Goal: Task Accomplishment & Management: Manage account settings

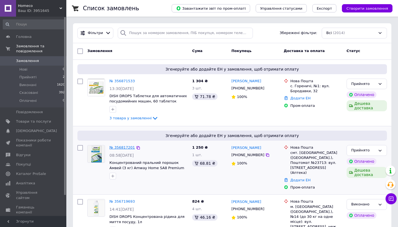
click at [122, 148] on link "№ 356817201" at bounding box center [121, 147] width 25 height 4
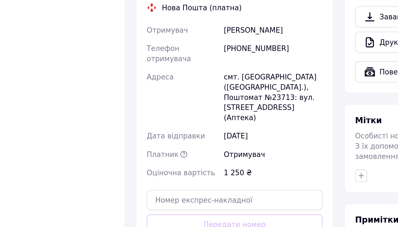
scroll to position [142, 0]
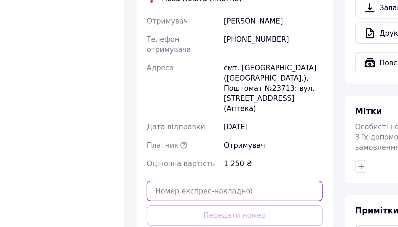
click at [193, 201] on input "text" at bounding box center [241, 206] width 96 height 11
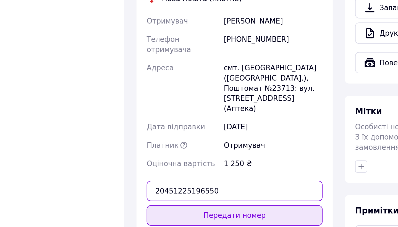
type input "20451225196550"
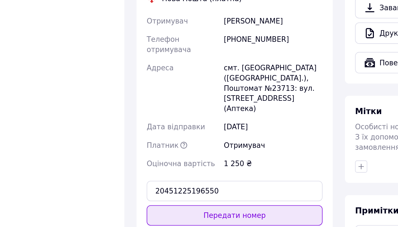
click at [193, 215] on button "Передати номер" at bounding box center [241, 220] width 96 height 11
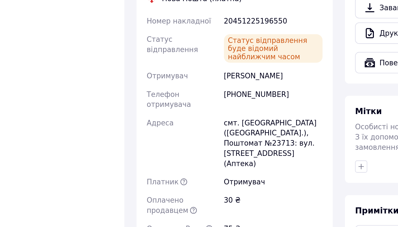
scroll to position [169, 0]
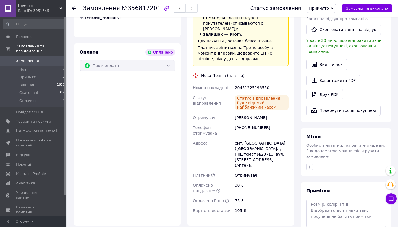
click at [74, 7] on icon at bounding box center [74, 8] width 4 height 4
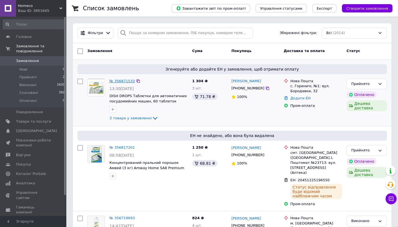
click at [124, 82] on link "№ 356871533" at bounding box center [121, 81] width 25 height 4
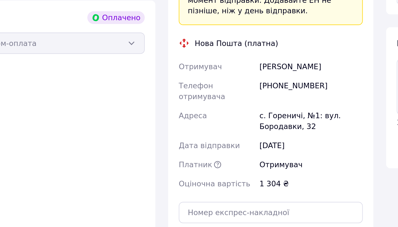
scroll to position [232, 0]
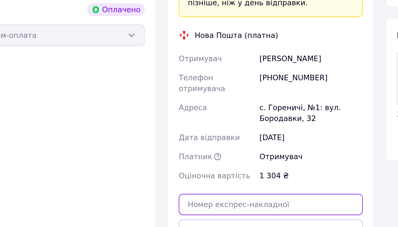
click at [193, 209] on input "text" at bounding box center [241, 214] width 96 height 11
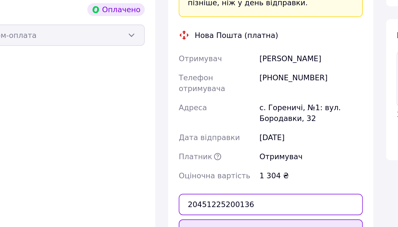
type input "20451225200136"
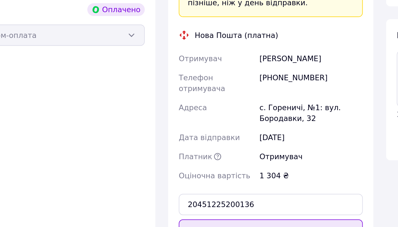
click at [193, 223] on button "Передати номер" at bounding box center [241, 228] width 96 height 11
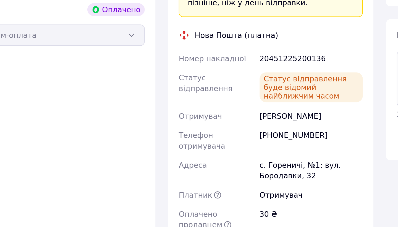
scroll to position [291, 0]
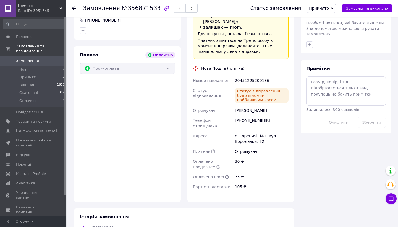
click at [74, 7] on icon at bounding box center [74, 8] width 4 height 4
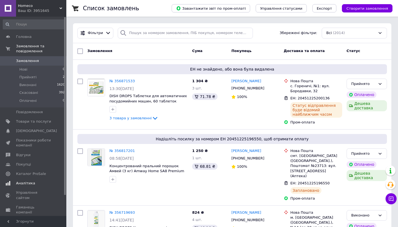
click at [25, 181] on span "Аналітика" at bounding box center [25, 182] width 19 height 5
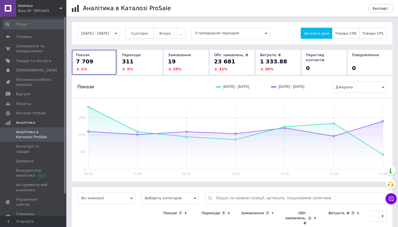
click at [148, 35] on span "Сьогодні" at bounding box center [139, 33] width 17 height 4
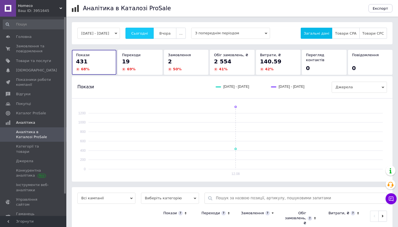
click at [148, 35] on span "Сьогодні" at bounding box center [139, 33] width 17 height 4
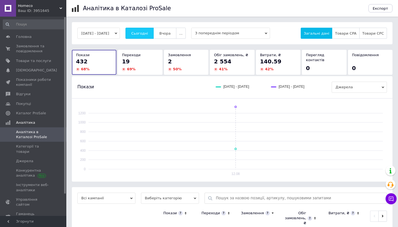
click at [148, 35] on span "Сьогодні" at bounding box center [139, 33] width 17 height 4
click at [148, 31] on span "Сьогодні" at bounding box center [139, 33] width 17 height 4
click at [148, 33] on span "Сьогодні" at bounding box center [139, 33] width 17 height 4
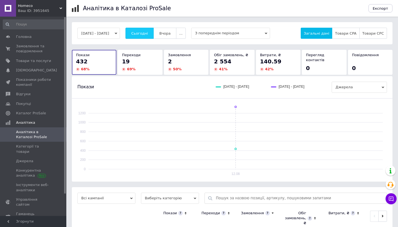
click at [148, 33] on span "Сьогодні" at bounding box center [139, 33] width 17 height 4
click at [148, 34] on span "Сьогодні" at bounding box center [139, 33] width 17 height 4
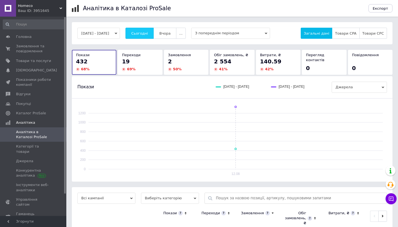
click at [148, 34] on span "Сьогодні" at bounding box center [139, 33] width 17 height 4
click at [151, 35] on button "Сьогодні" at bounding box center [139, 33] width 28 height 11
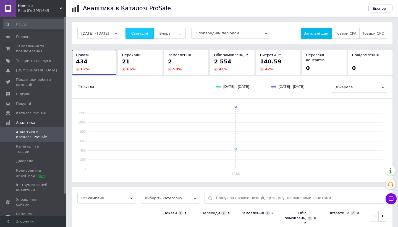
click at [148, 35] on span "Сьогодні" at bounding box center [139, 33] width 17 height 4
click at [148, 32] on span "Сьогодні" at bounding box center [139, 33] width 17 height 4
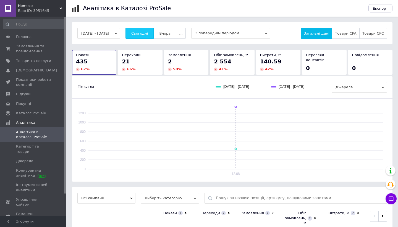
click at [148, 32] on span "Сьогодні" at bounding box center [139, 33] width 17 height 4
click at [34, 211] on span "Гаманець компанії" at bounding box center [33, 216] width 35 height 10
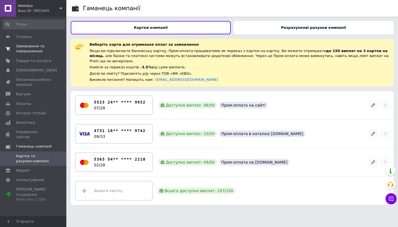
click at [29, 49] on span "Замовлення та повідомлення" at bounding box center [33, 49] width 35 height 10
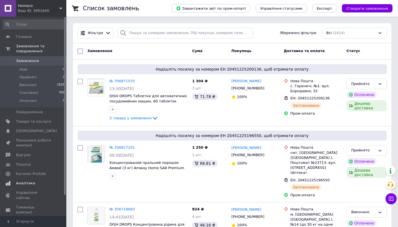
click at [25, 182] on span "Аналітика" at bounding box center [25, 182] width 19 height 5
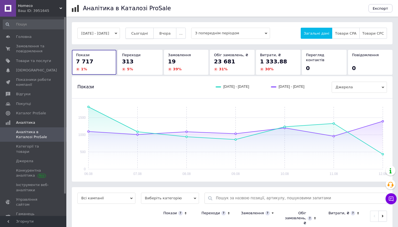
click at [148, 33] on span "Сьогодні" at bounding box center [139, 33] width 17 height 4
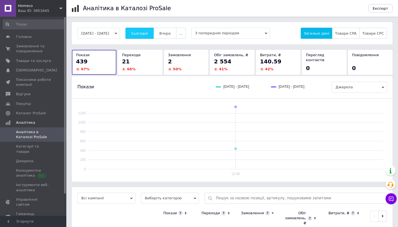
click at [148, 33] on span "Сьогодні" at bounding box center [139, 33] width 17 height 4
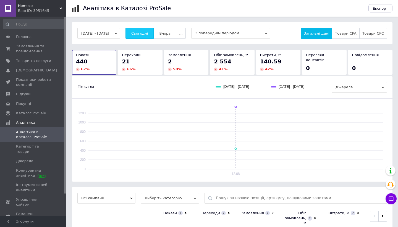
click at [148, 33] on span "Сьогодні" at bounding box center [139, 33] width 17 height 4
